Goal: Transaction & Acquisition: Purchase product/service

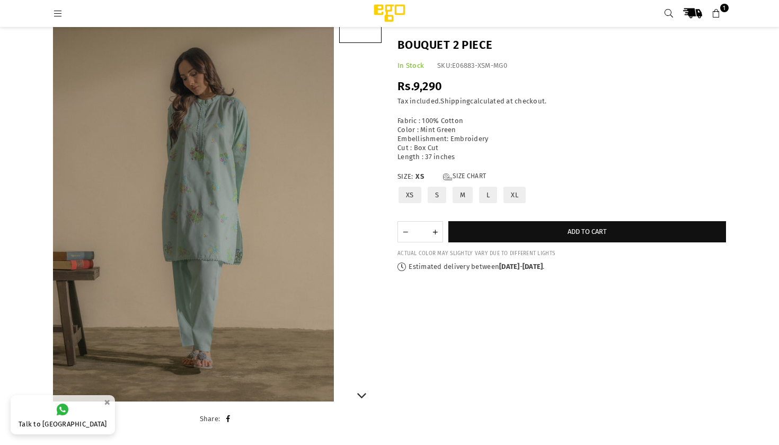
scroll to position [83, 0]
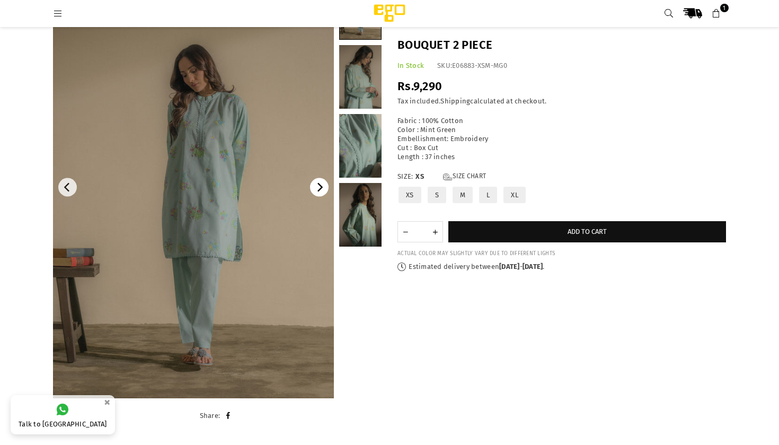
click at [320, 191] on icon "Next" at bounding box center [320, 188] width 10 height 10
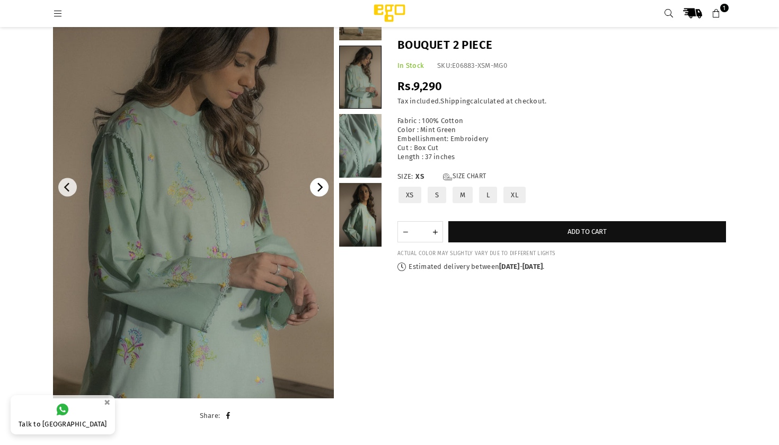
click at [320, 191] on icon "Next" at bounding box center [320, 188] width 10 height 10
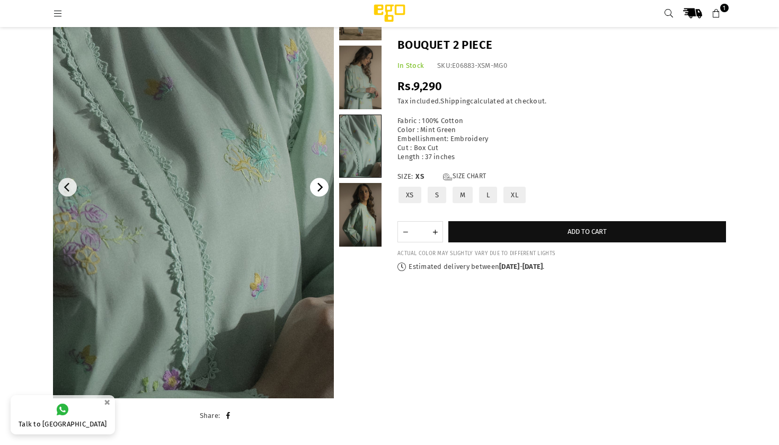
click at [320, 191] on icon "Next" at bounding box center [320, 188] width 10 height 10
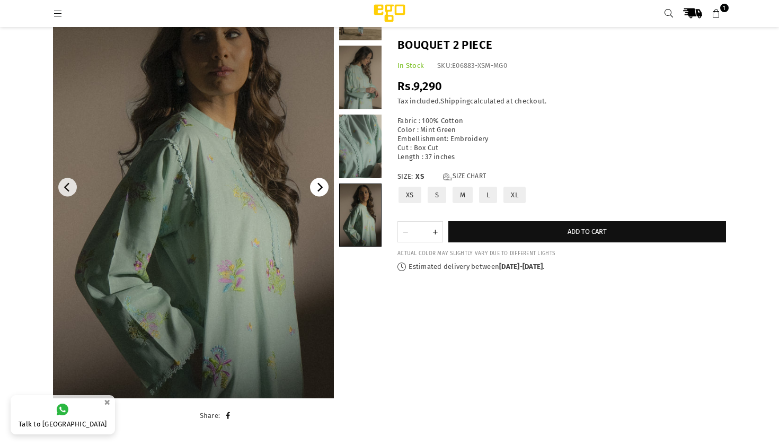
click at [320, 191] on icon "Next" at bounding box center [320, 188] width 10 height 10
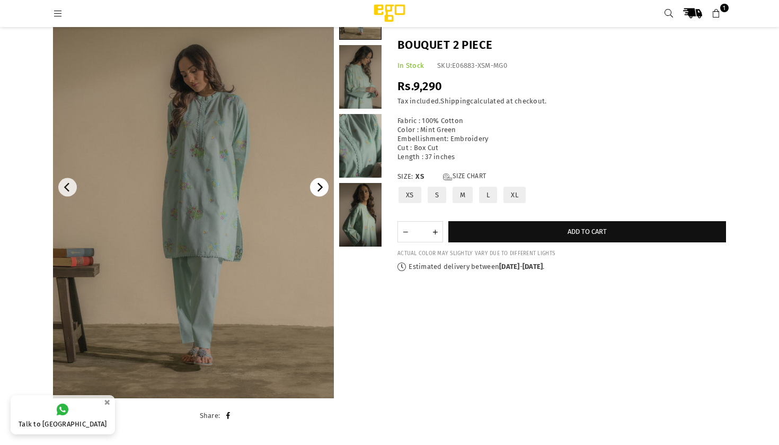
click at [320, 191] on icon "Next" at bounding box center [320, 188] width 10 height 10
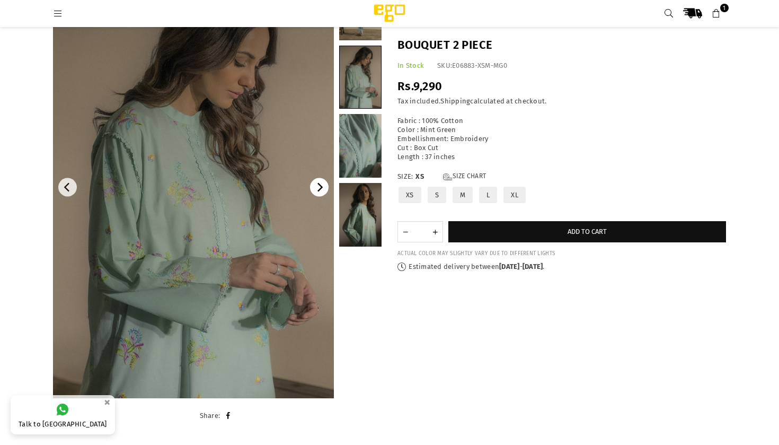
click at [320, 191] on icon "Next" at bounding box center [320, 188] width 10 height 10
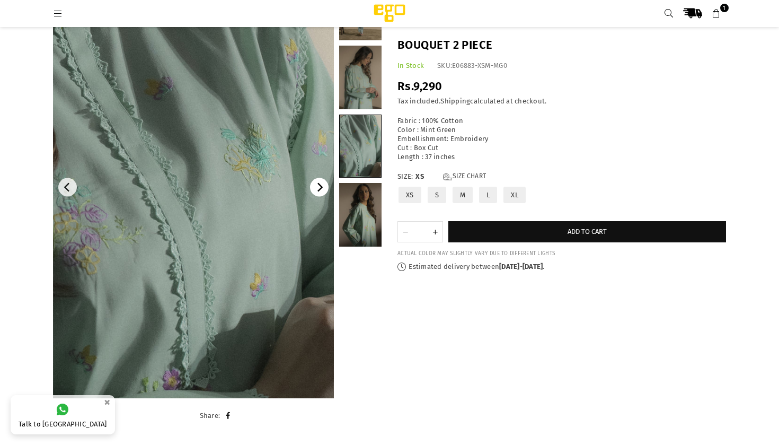
click at [320, 191] on icon "Next" at bounding box center [320, 188] width 10 height 10
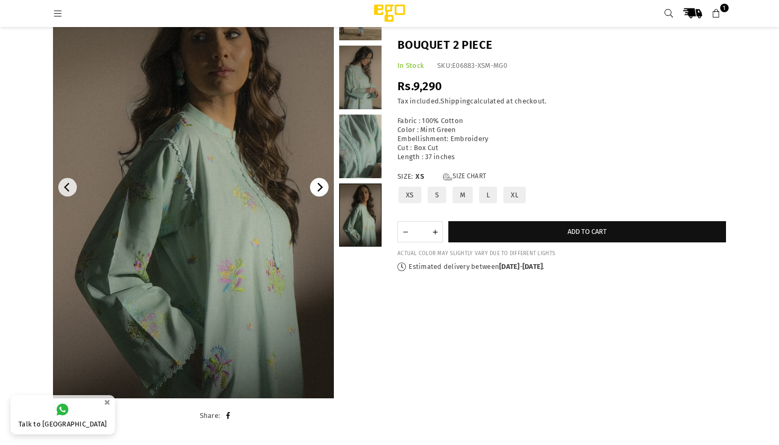
scroll to position [0, 0]
click at [320, 190] on icon "Next" at bounding box center [321, 188] width 6 height 10
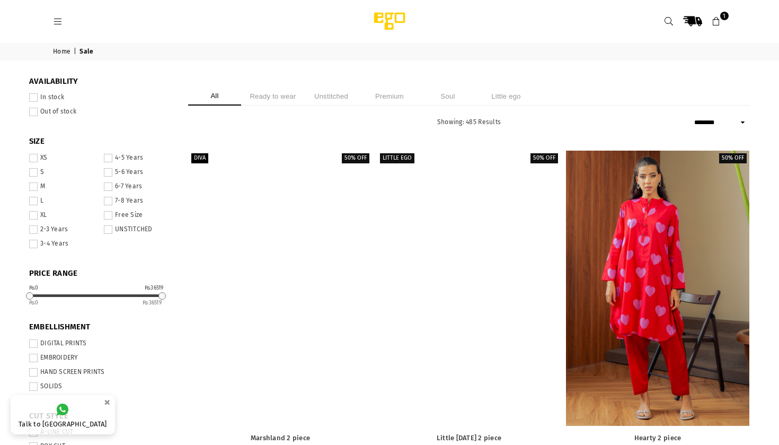
select select "******"
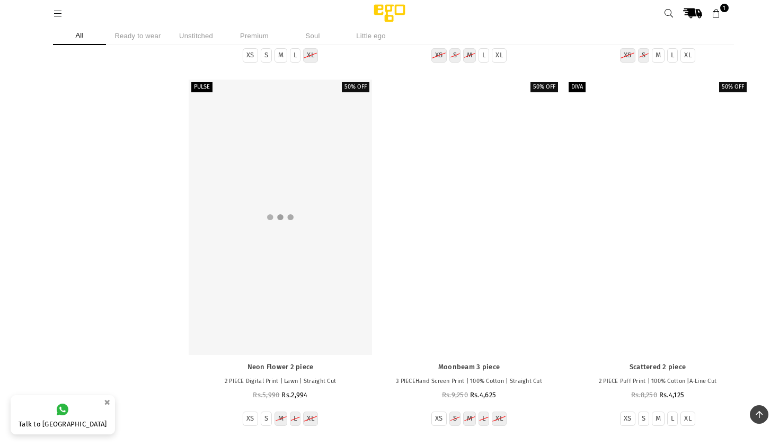
scroll to position [6927, 0]
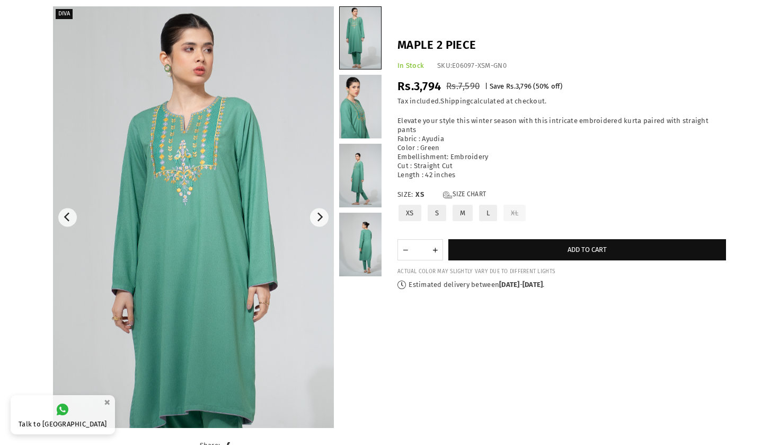
scroll to position [71, 0]
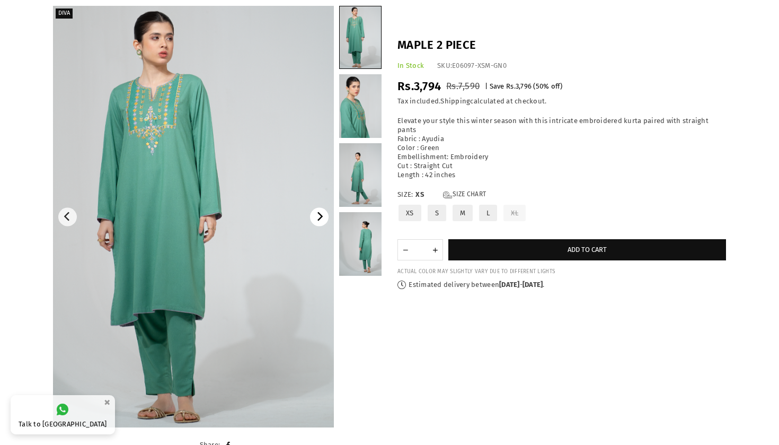
click at [322, 216] on icon "Next" at bounding box center [321, 217] width 6 height 10
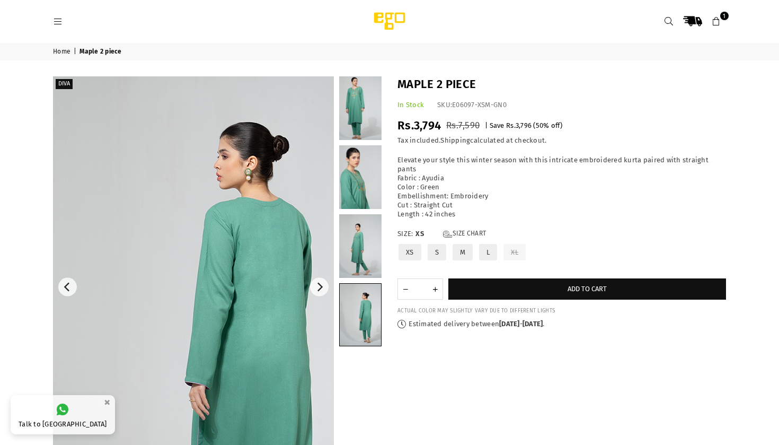
scroll to position [0, 0]
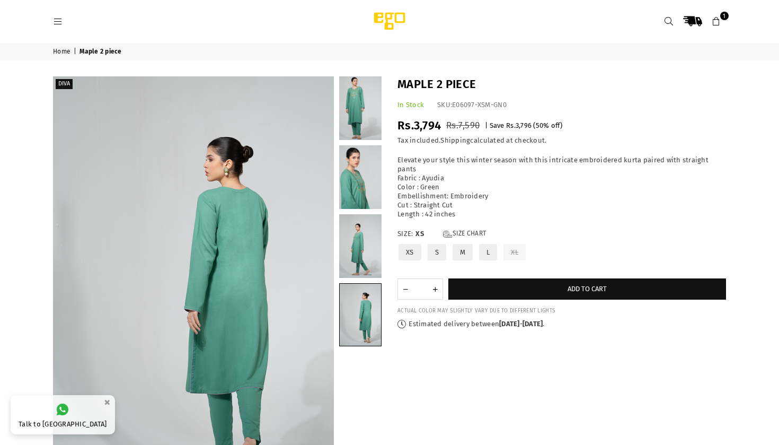
click at [721, 19] on icon at bounding box center [717, 22] width 10 height 10
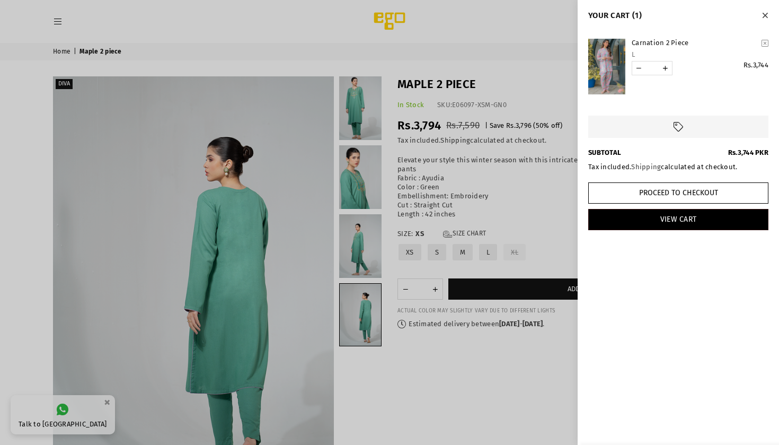
click at [662, 41] on link "Carnation 2 Piece" at bounding box center [695, 43] width 126 height 9
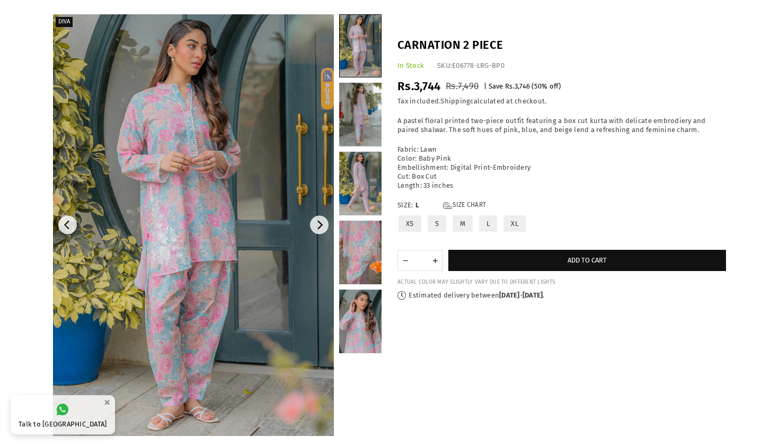
scroll to position [69, 0]
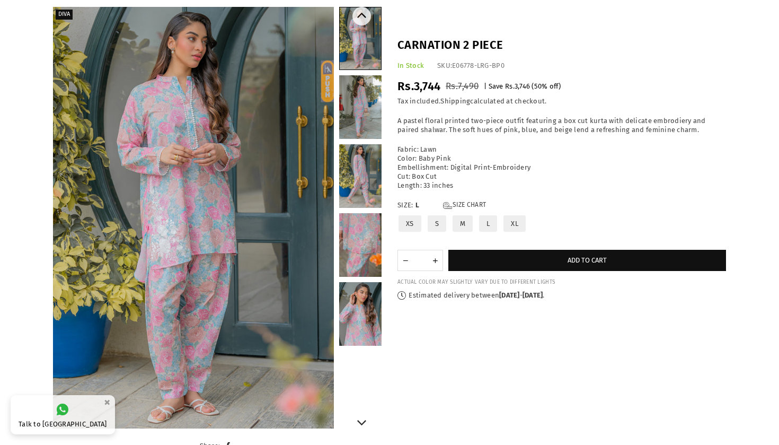
click at [364, 110] on link at bounding box center [360, 107] width 42 height 64
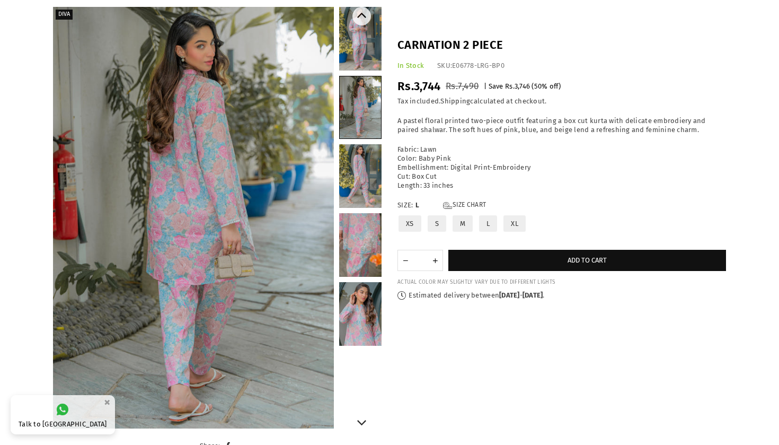
click at [357, 158] on link at bounding box center [360, 176] width 42 height 64
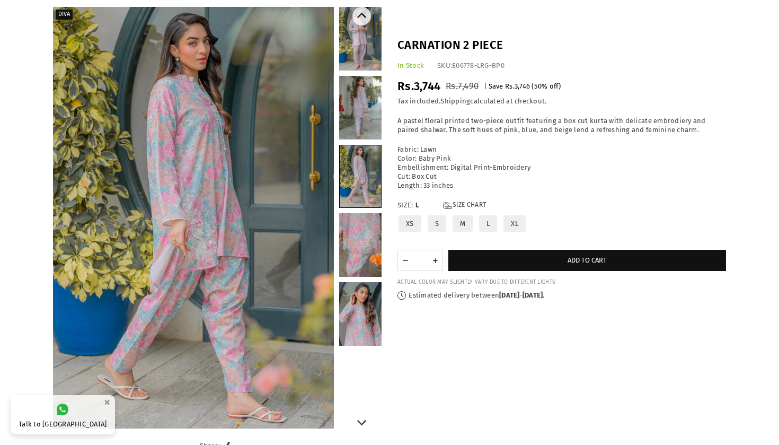
click at [361, 227] on link at bounding box center [360, 245] width 42 height 64
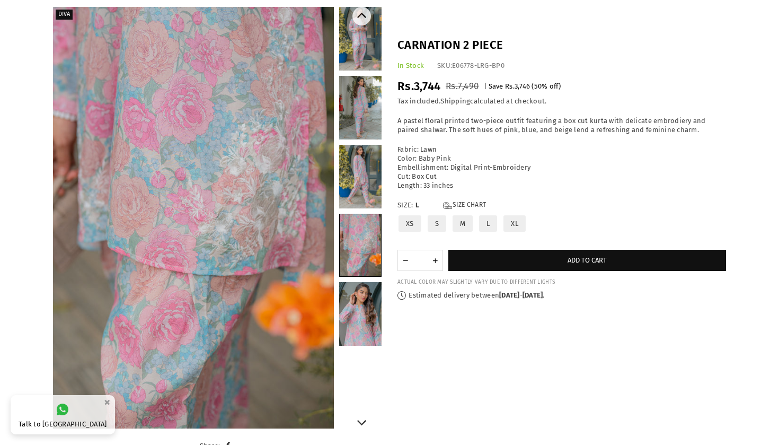
click at [359, 302] on link at bounding box center [360, 314] width 42 height 64
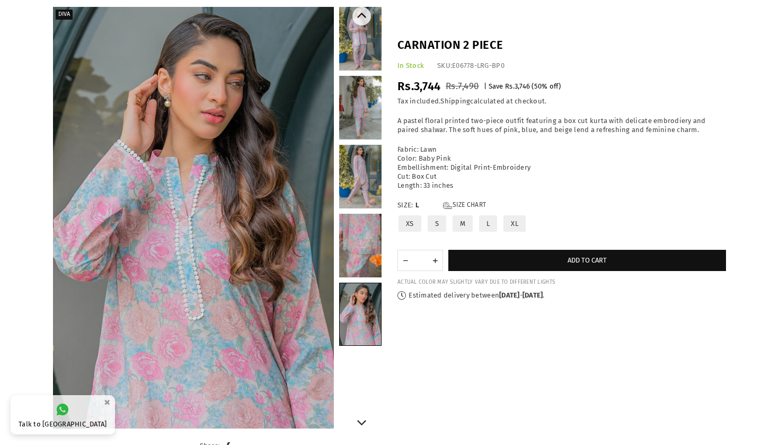
click at [360, 233] on link at bounding box center [360, 246] width 42 height 64
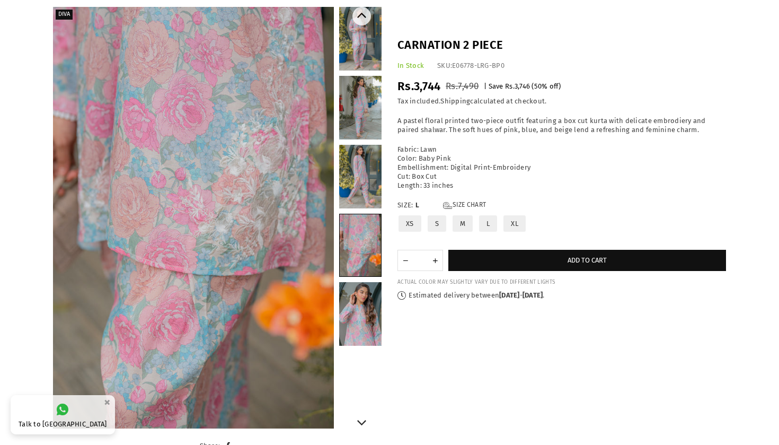
click at [365, 179] on link at bounding box center [360, 177] width 42 height 64
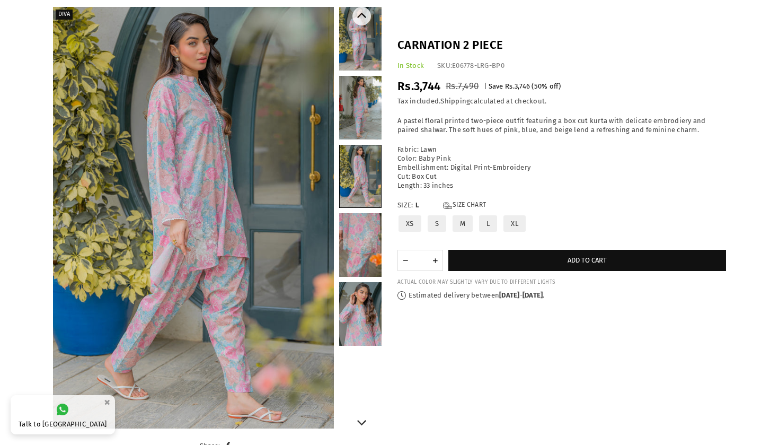
click at [359, 111] on link at bounding box center [360, 108] width 42 height 64
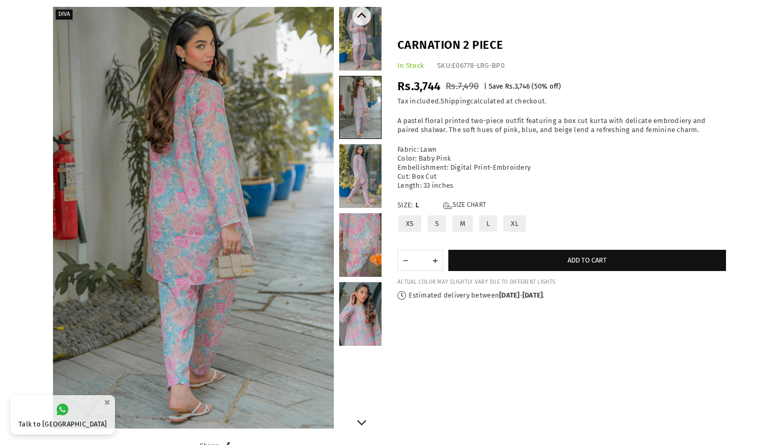
click at [364, 31] on link at bounding box center [360, 39] width 42 height 64
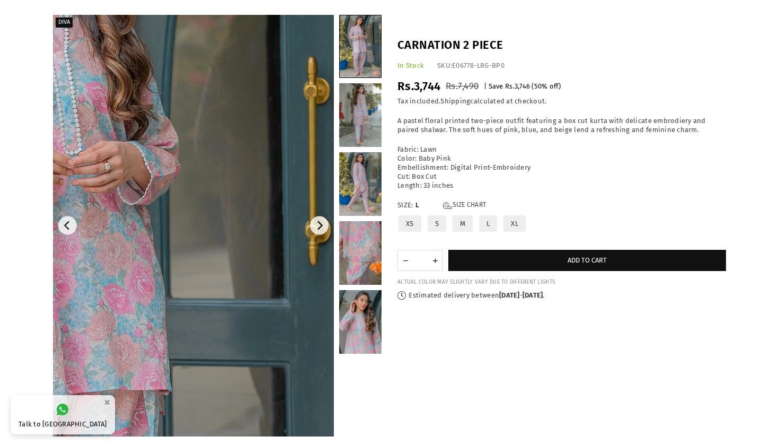
scroll to position [64, 0]
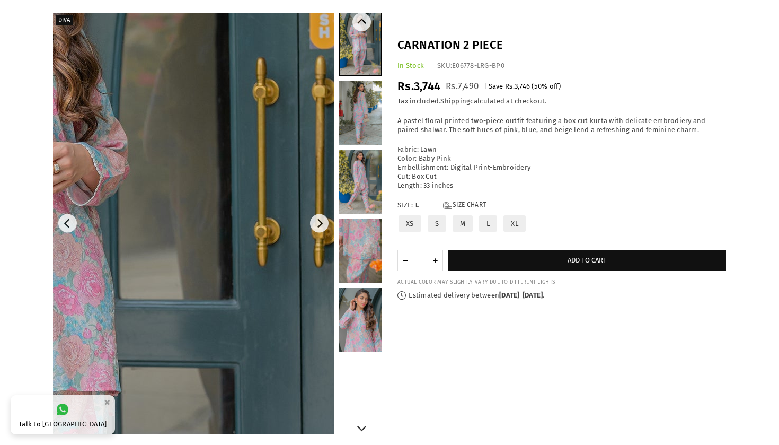
click at [357, 109] on link at bounding box center [360, 113] width 42 height 64
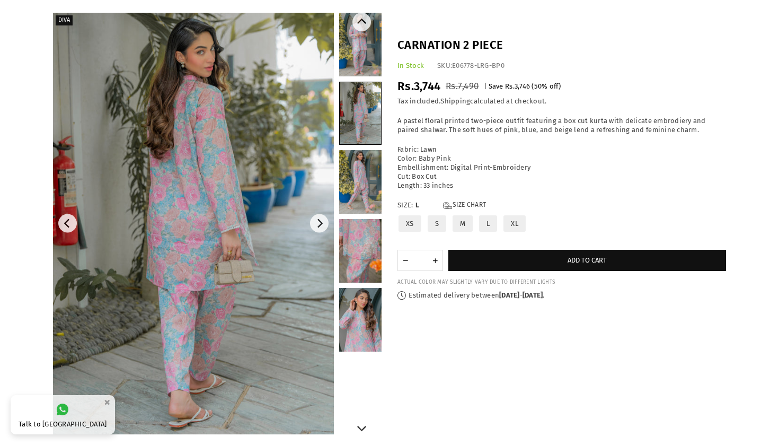
click at [359, 163] on link at bounding box center [360, 182] width 42 height 64
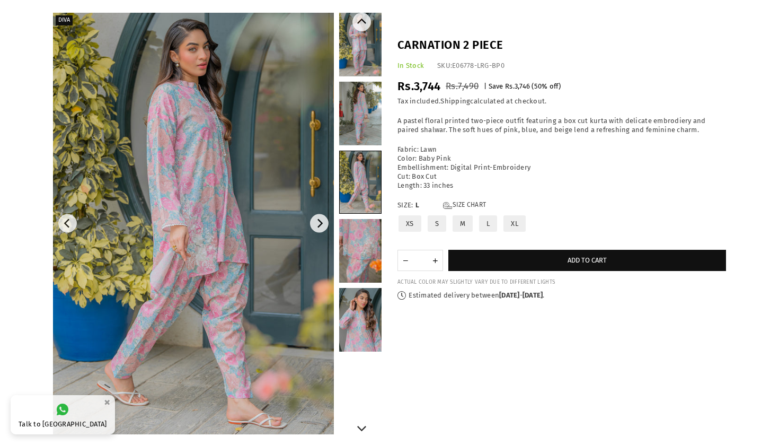
click at [362, 246] on link at bounding box center [360, 251] width 42 height 64
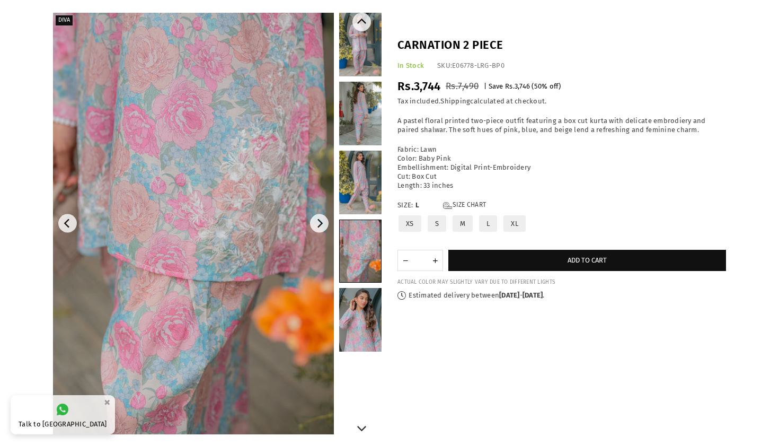
click at [358, 304] on link at bounding box center [360, 320] width 42 height 64
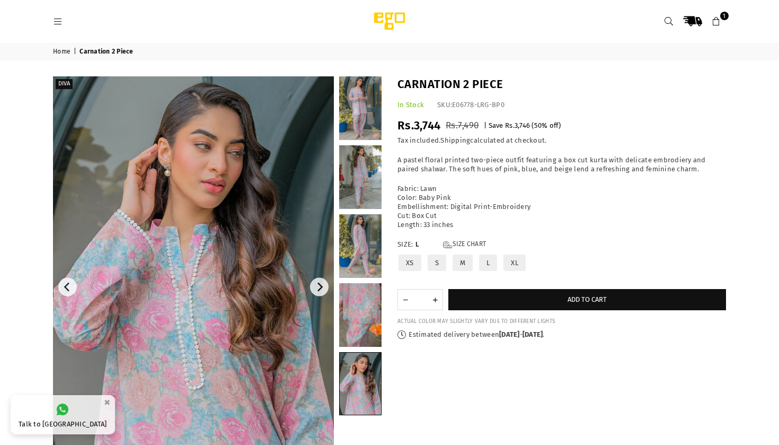
scroll to position [0, 0]
click at [54, 22] on icon at bounding box center [58, 22] width 10 height 10
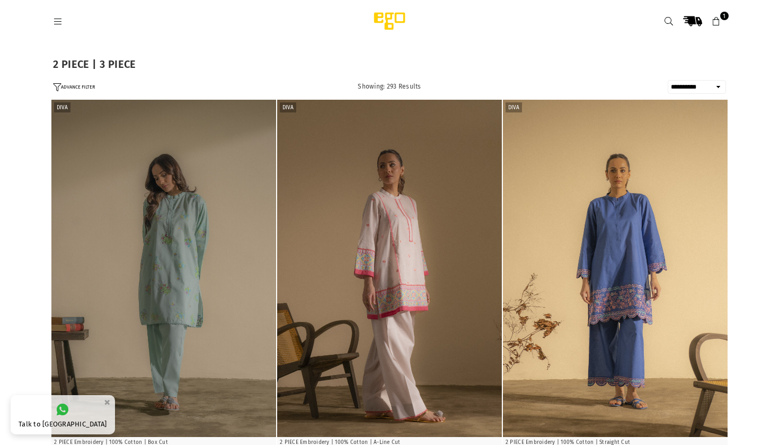
select select "**********"
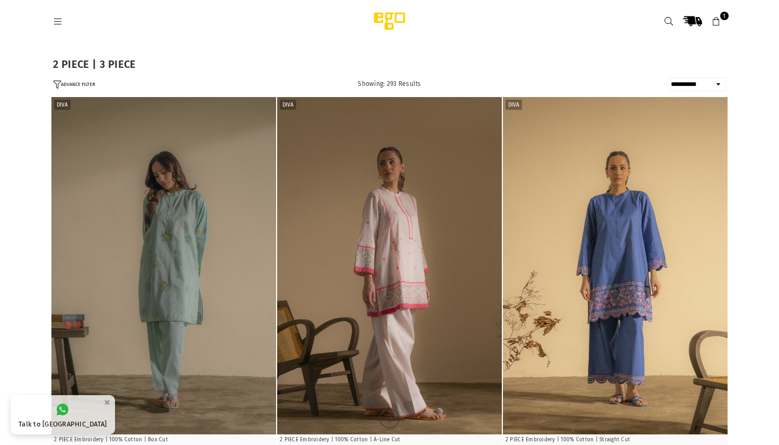
click at [436, 164] on img "1 / 5" at bounding box center [389, 265] width 225 height 337
click at [59, 22] on icon at bounding box center [58, 22] width 10 height 10
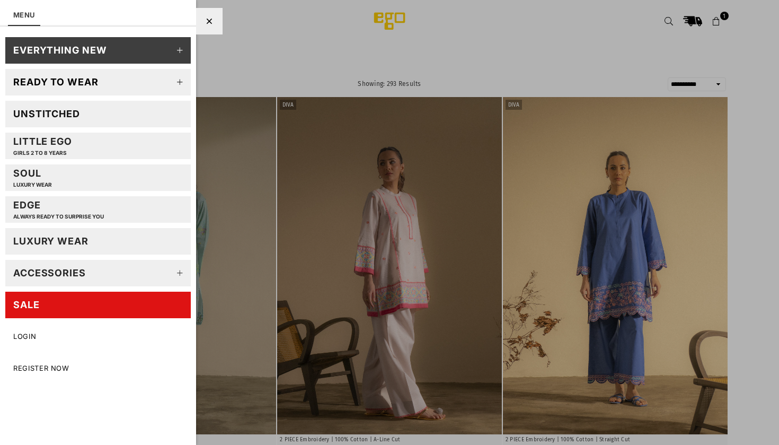
click at [177, 80] on icon at bounding box center [180, 82] width 21 height 21
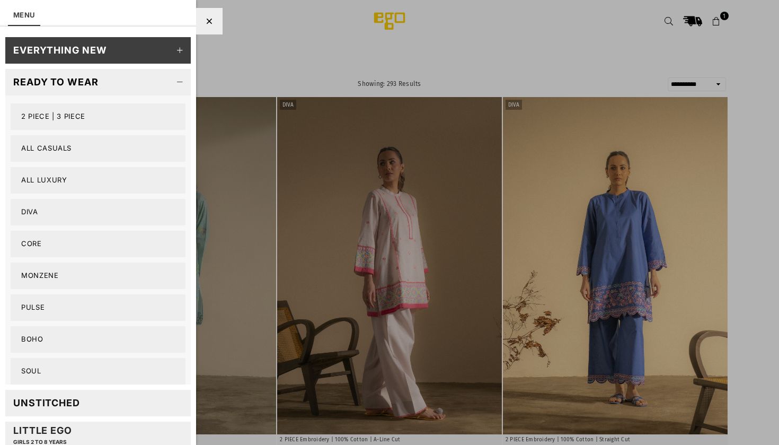
click at [116, 121] on link "2 PIECE | 3 PIECE" at bounding box center [98, 116] width 175 height 27
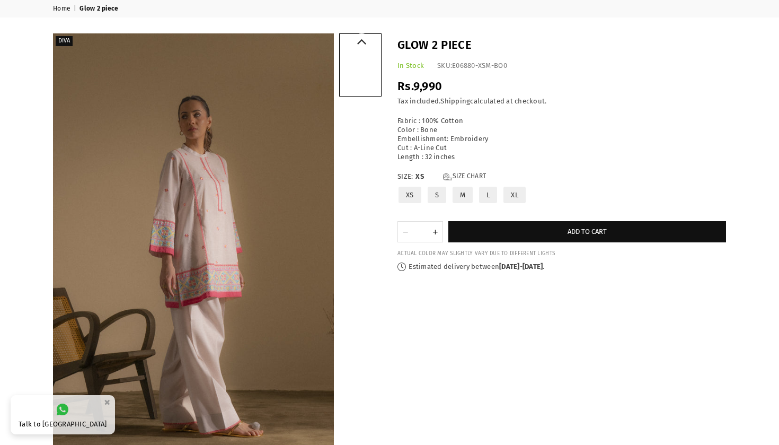
scroll to position [68, 0]
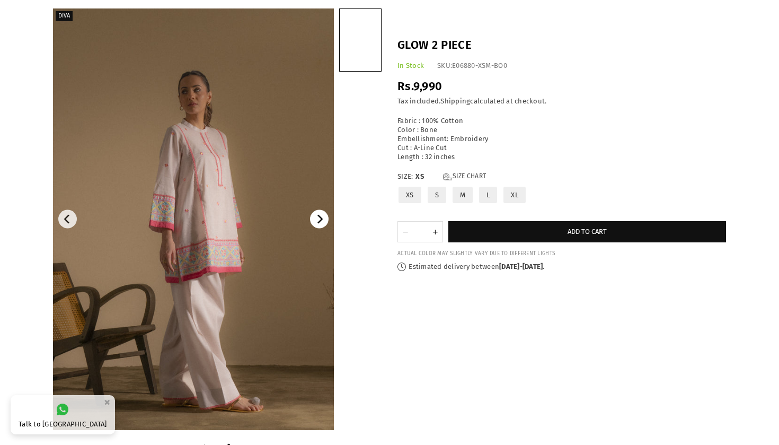
click at [323, 221] on icon "Next" at bounding box center [320, 220] width 10 height 10
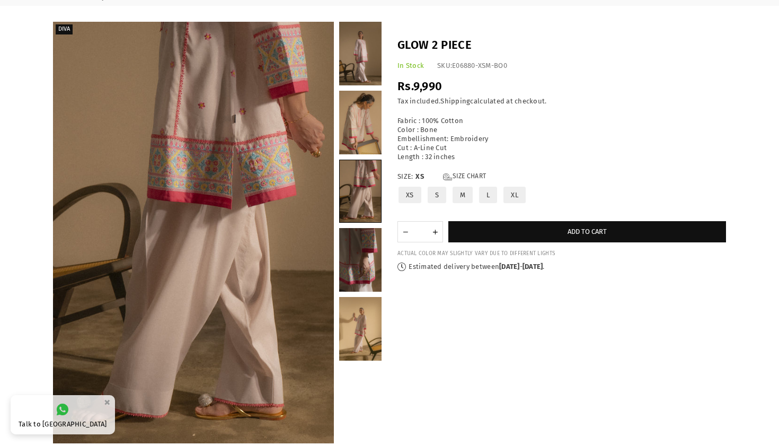
scroll to position [55, 0]
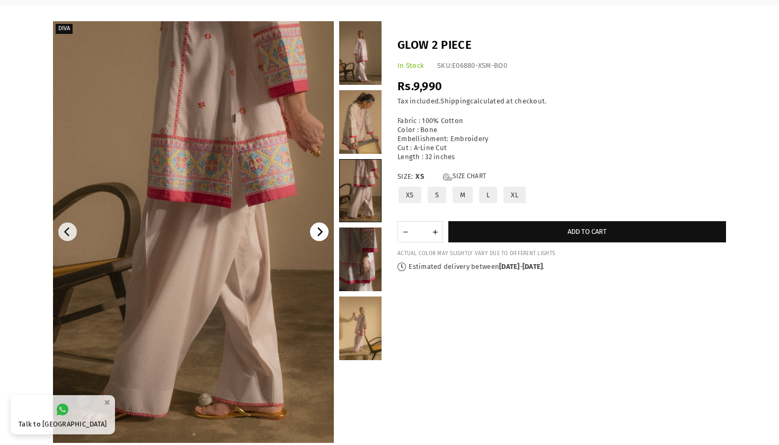
click at [321, 226] on button "Next" at bounding box center [319, 232] width 19 height 19
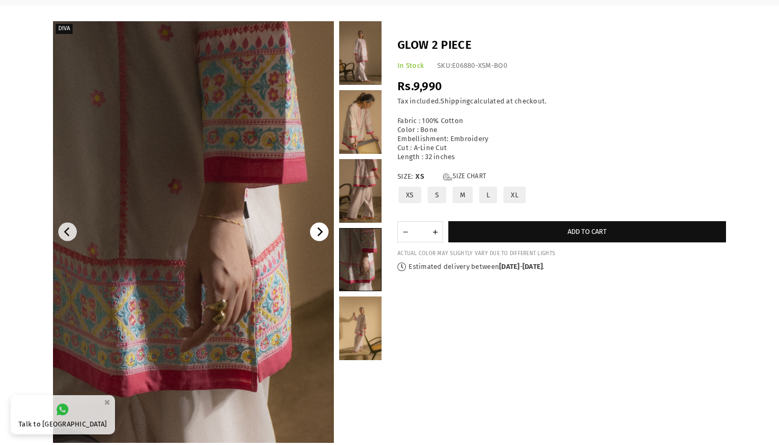
click at [320, 234] on icon "Next" at bounding box center [321, 232] width 6 height 10
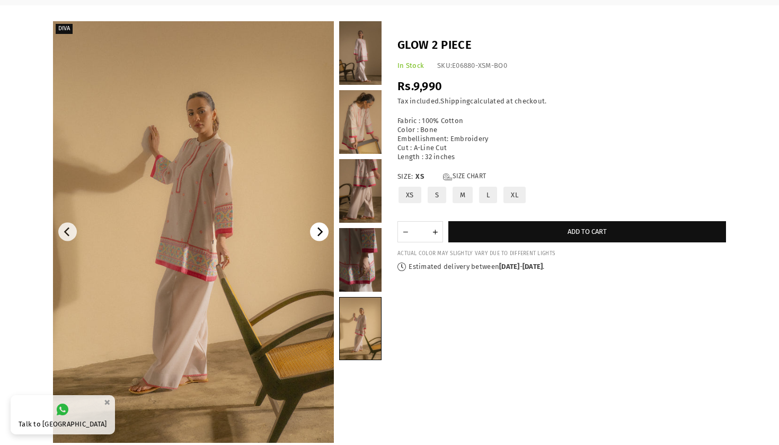
click at [319, 234] on icon "Next" at bounding box center [321, 232] width 6 height 10
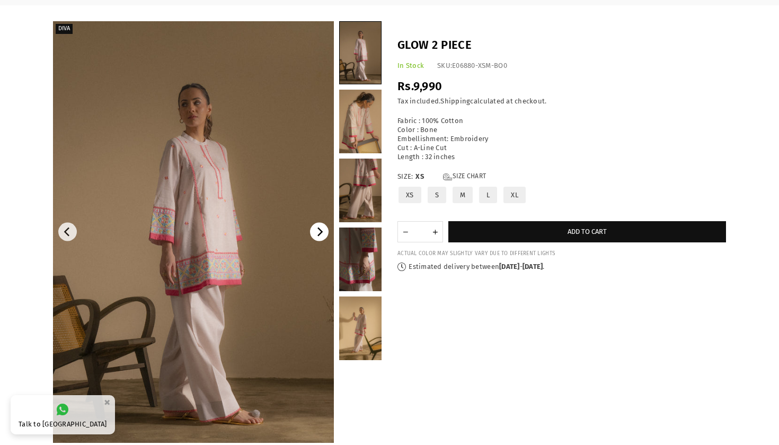
click at [318, 234] on icon "Next" at bounding box center [320, 232] width 10 height 10
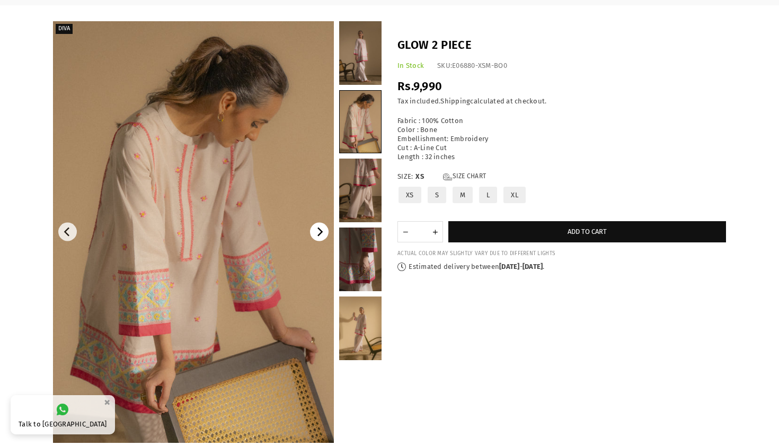
click at [319, 231] on icon "Next" at bounding box center [320, 232] width 10 height 10
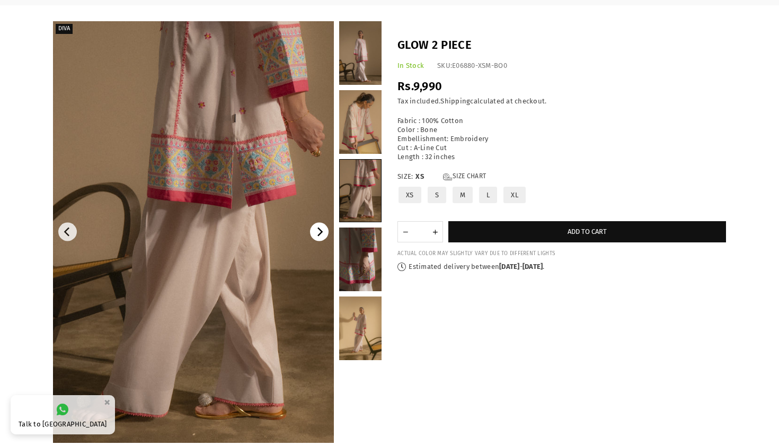
click at [319, 231] on icon "Next" at bounding box center [320, 232] width 10 height 10
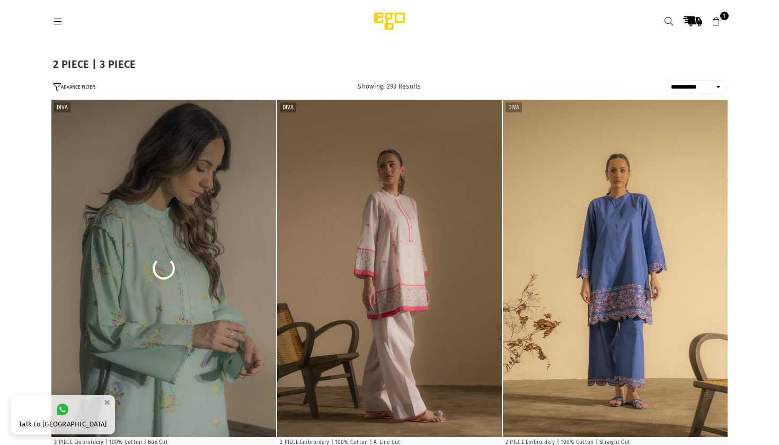
select select "**********"
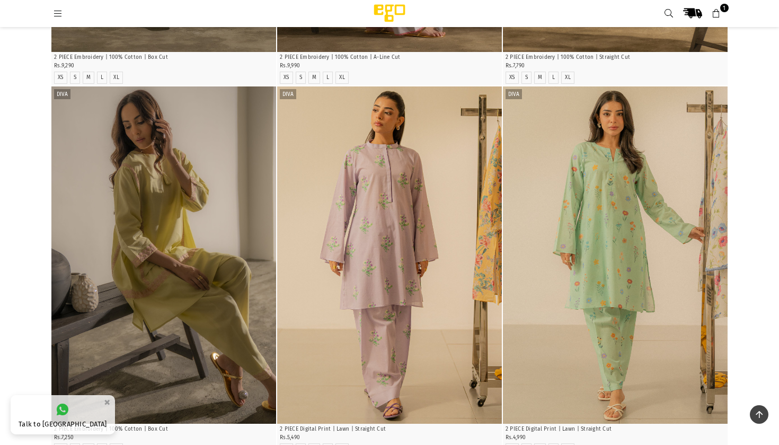
scroll to position [367, 0]
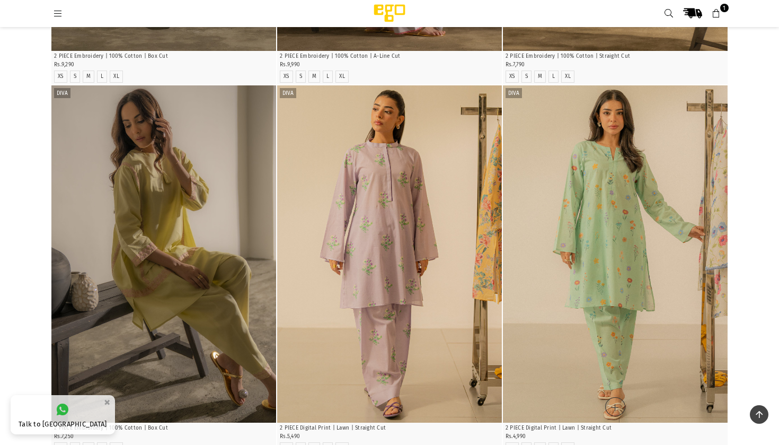
click at [611, 203] on img "1 / 4" at bounding box center [615, 253] width 225 height 337
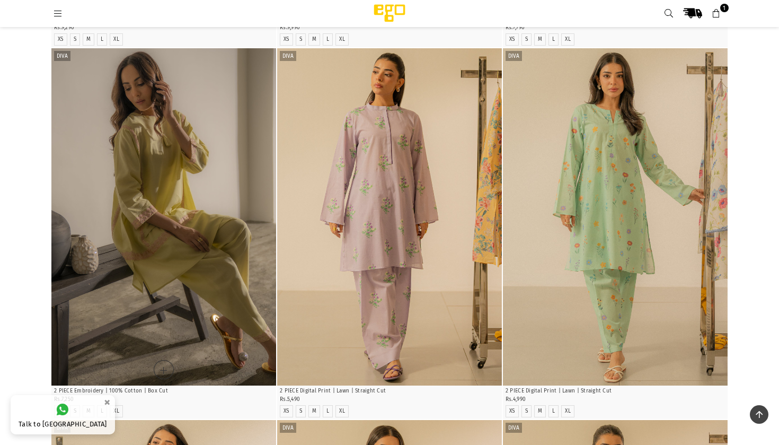
scroll to position [417, 0]
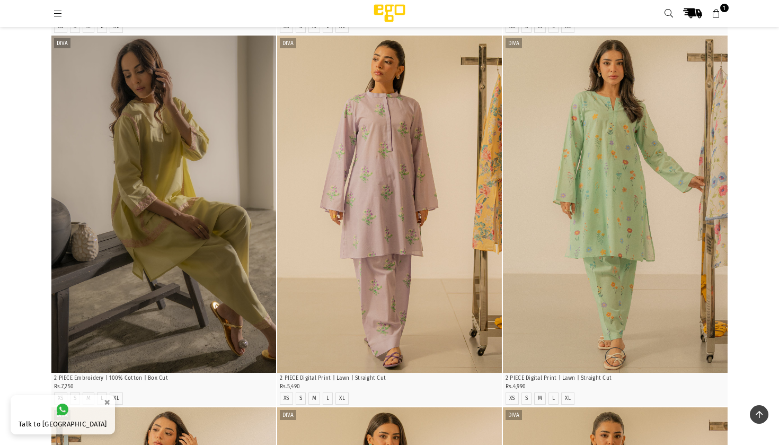
click at [568, 203] on img "1 / 4" at bounding box center [615, 204] width 225 height 337
click at [405, 159] on img "1 / 4" at bounding box center [389, 204] width 225 height 337
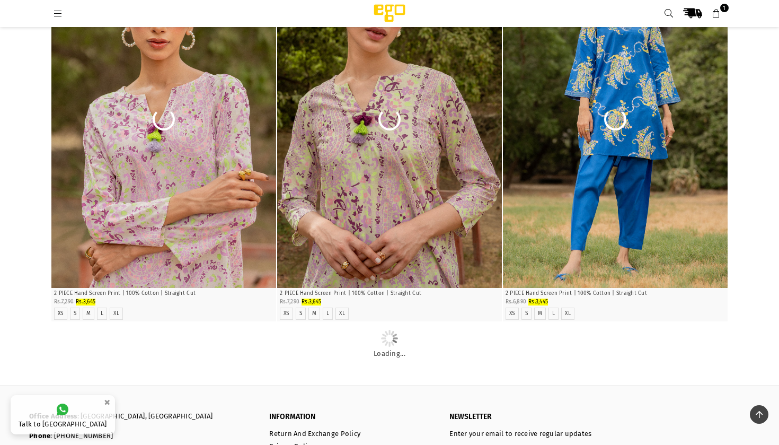
scroll to position [3345, 0]
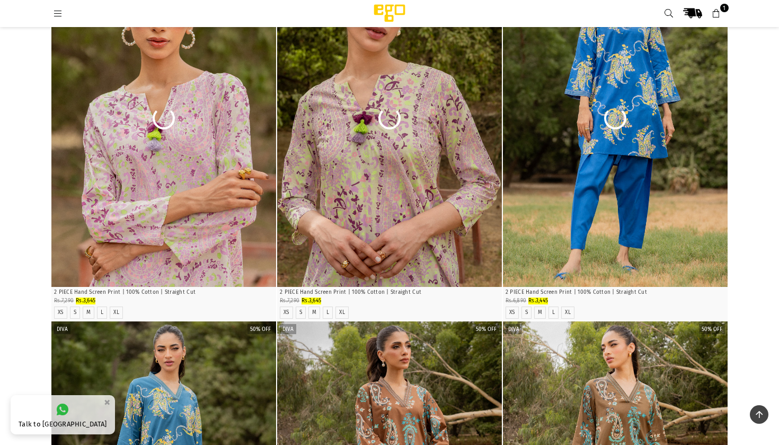
click at [720, 13] on icon at bounding box center [717, 14] width 10 height 10
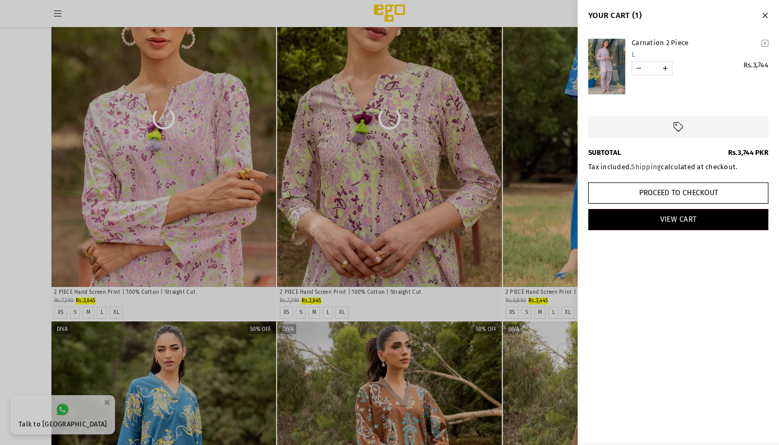
click at [646, 43] on link "Carnation 2 Piece" at bounding box center [695, 43] width 126 height 9
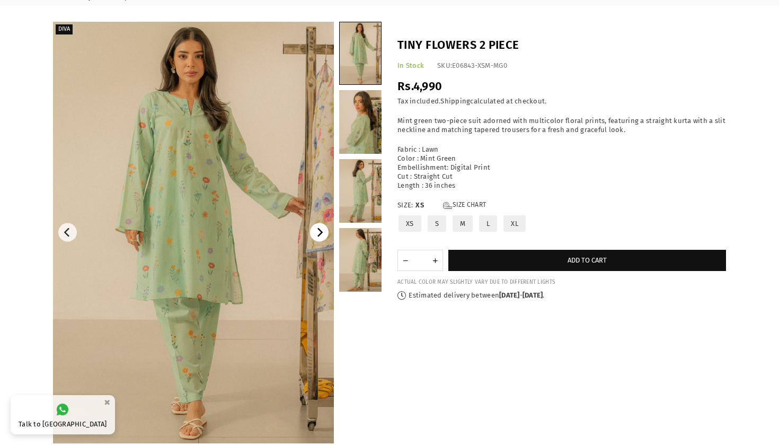
scroll to position [56, 0]
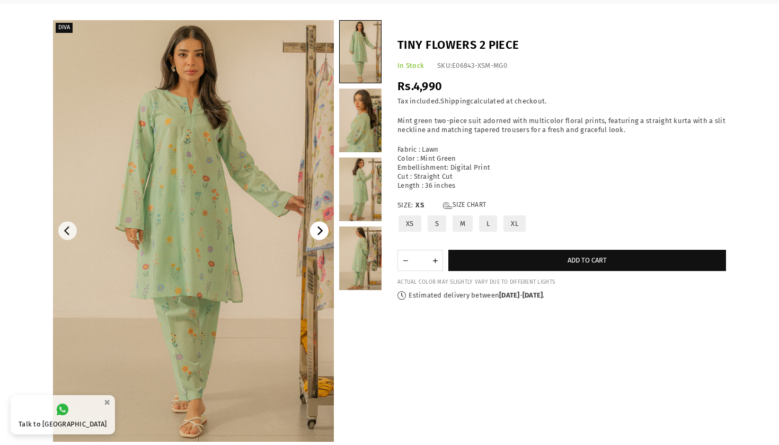
click at [320, 232] on icon "Next" at bounding box center [320, 231] width 10 height 10
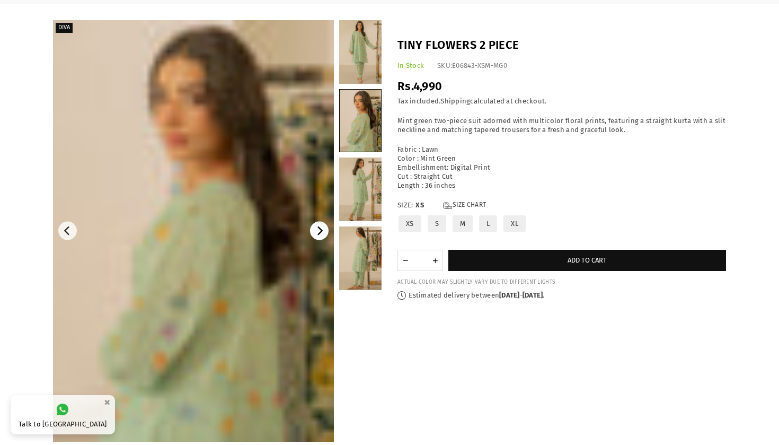
click at [320, 232] on icon "Next" at bounding box center [320, 231] width 10 height 10
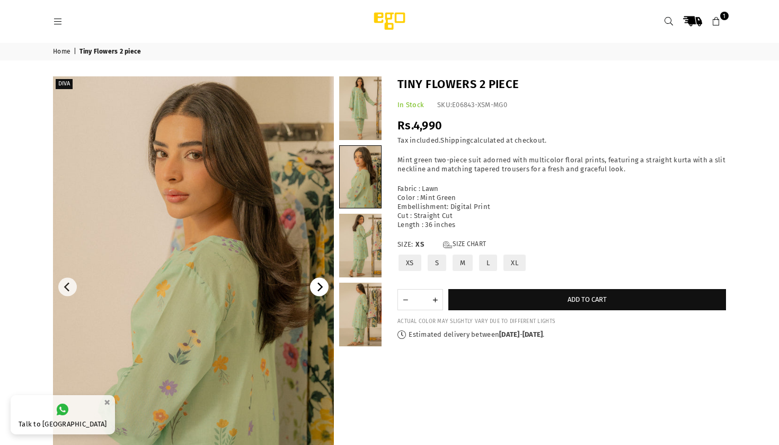
scroll to position [0, 0]
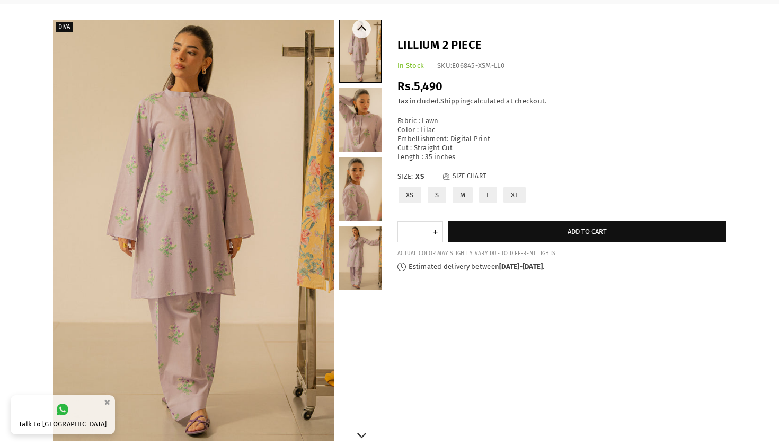
scroll to position [56, 0]
click at [372, 121] on link at bounding box center [360, 121] width 42 height 64
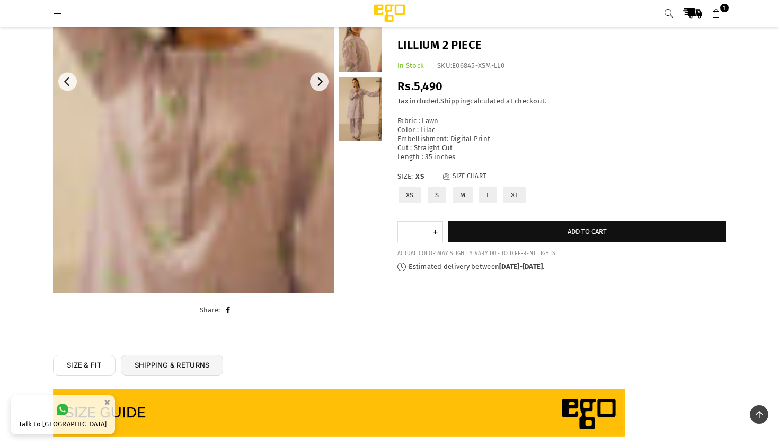
scroll to position [188, 0]
